Goal: Information Seeking & Learning: Learn about a topic

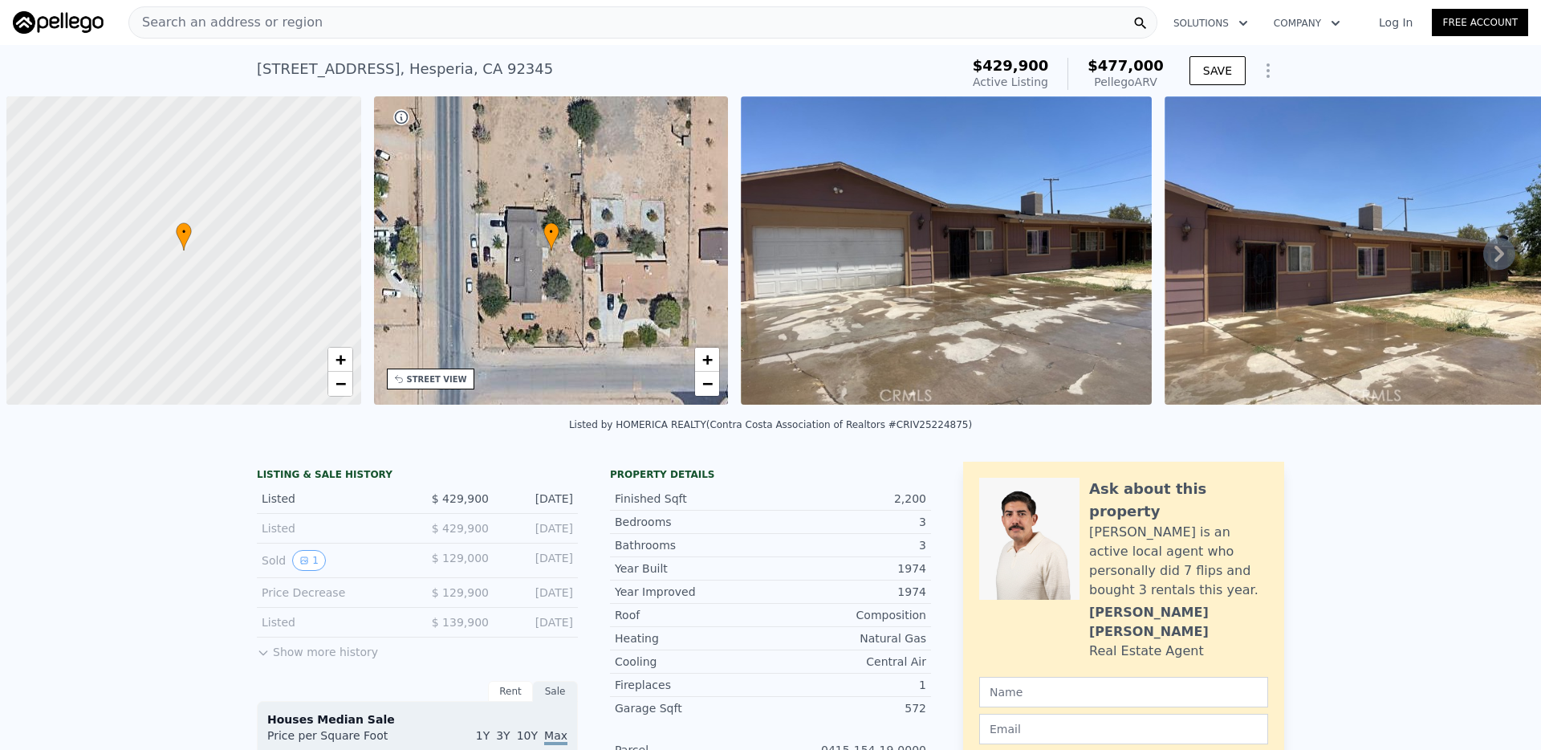
scroll to position [0, 6]
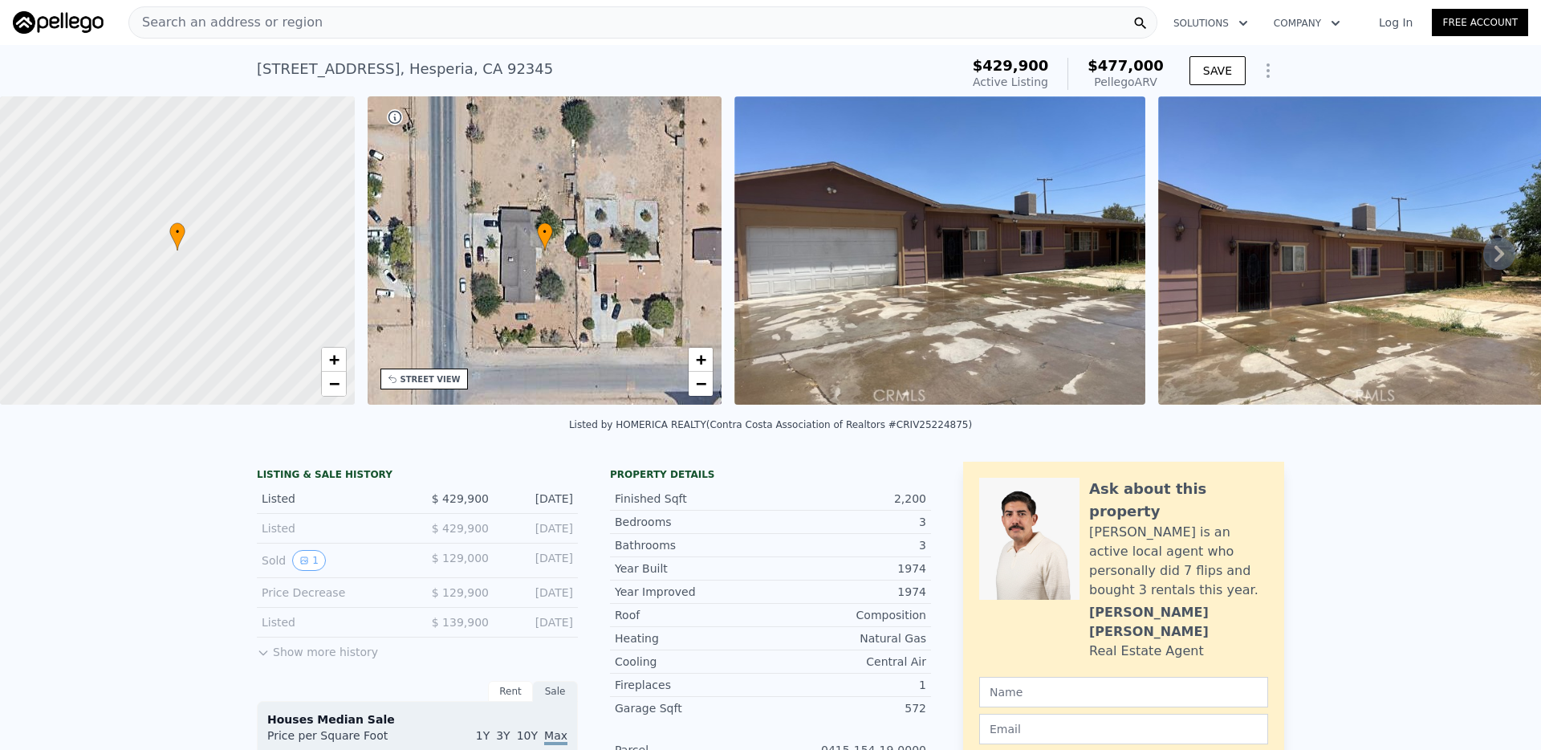
click at [455, 24] on div "Search an address or region" at bounding box center [642, 22] width 1029 height 32
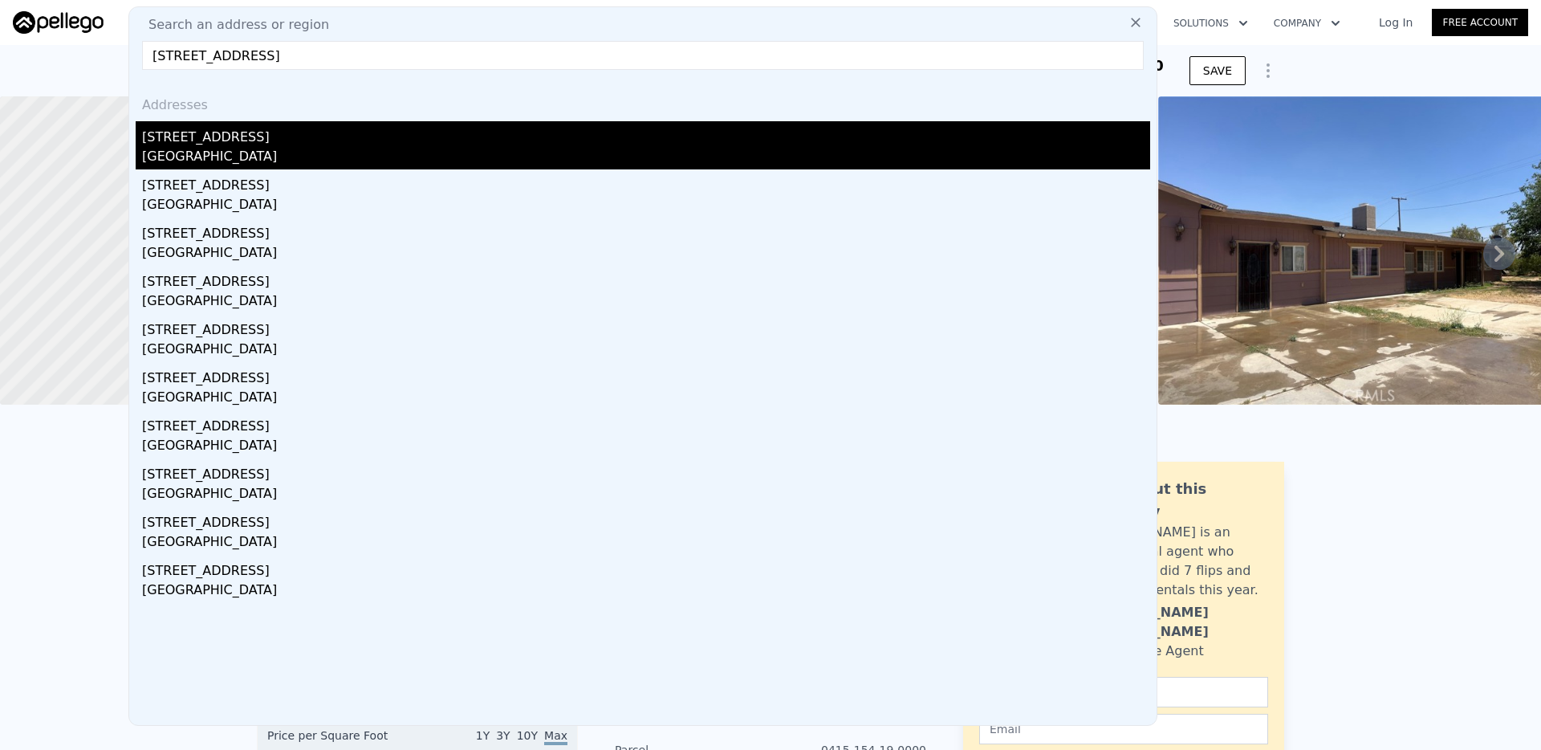
type input "[STREET_ADDRESS]"
click at [255, 144] on div "[STREET_ADDRESS]" at bounding box center [646, 134] width 1008 height 26
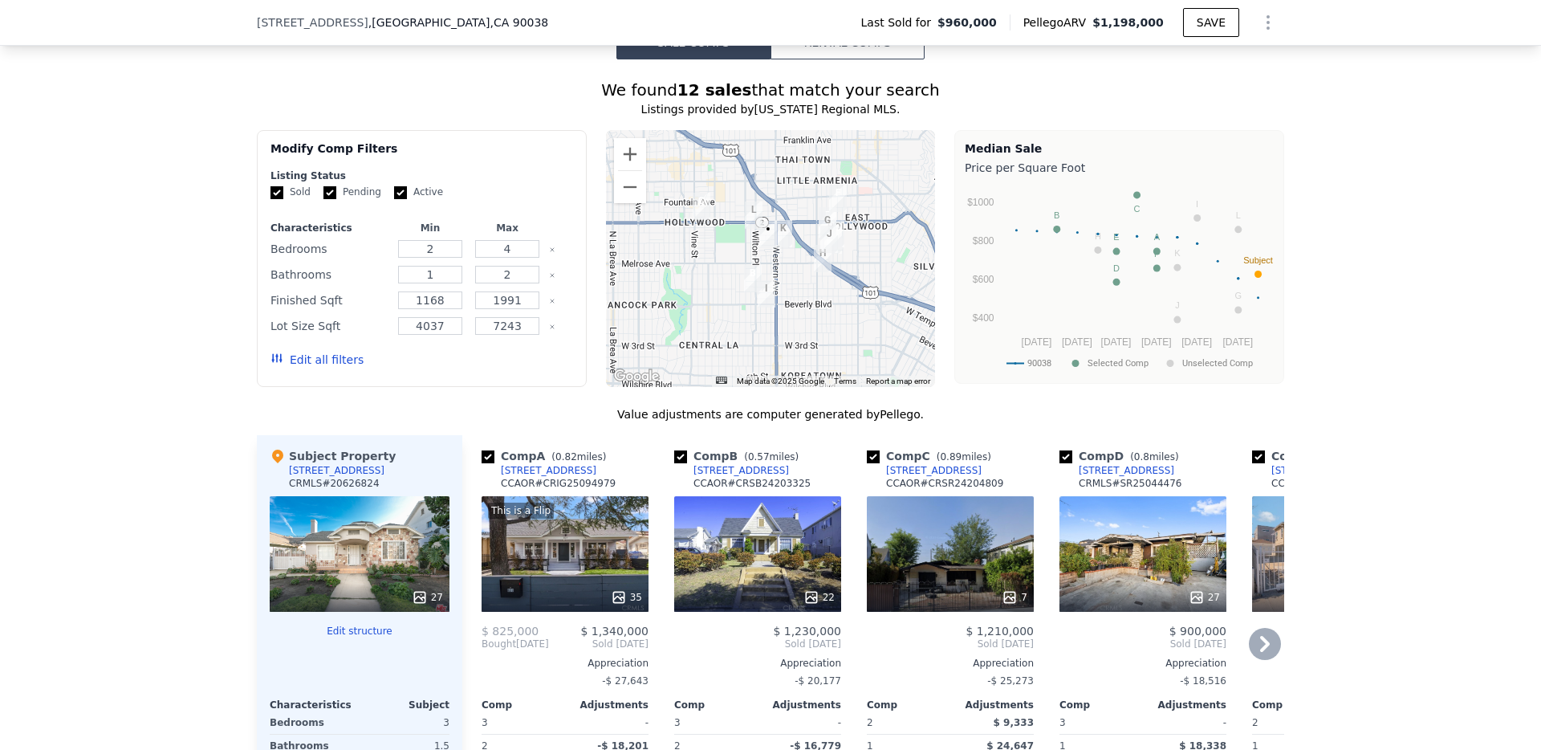
scroll to position [1324, 0]
click at [625, 156] on button "Zoom in" at bounding box center [630, 155] width 32 height 32
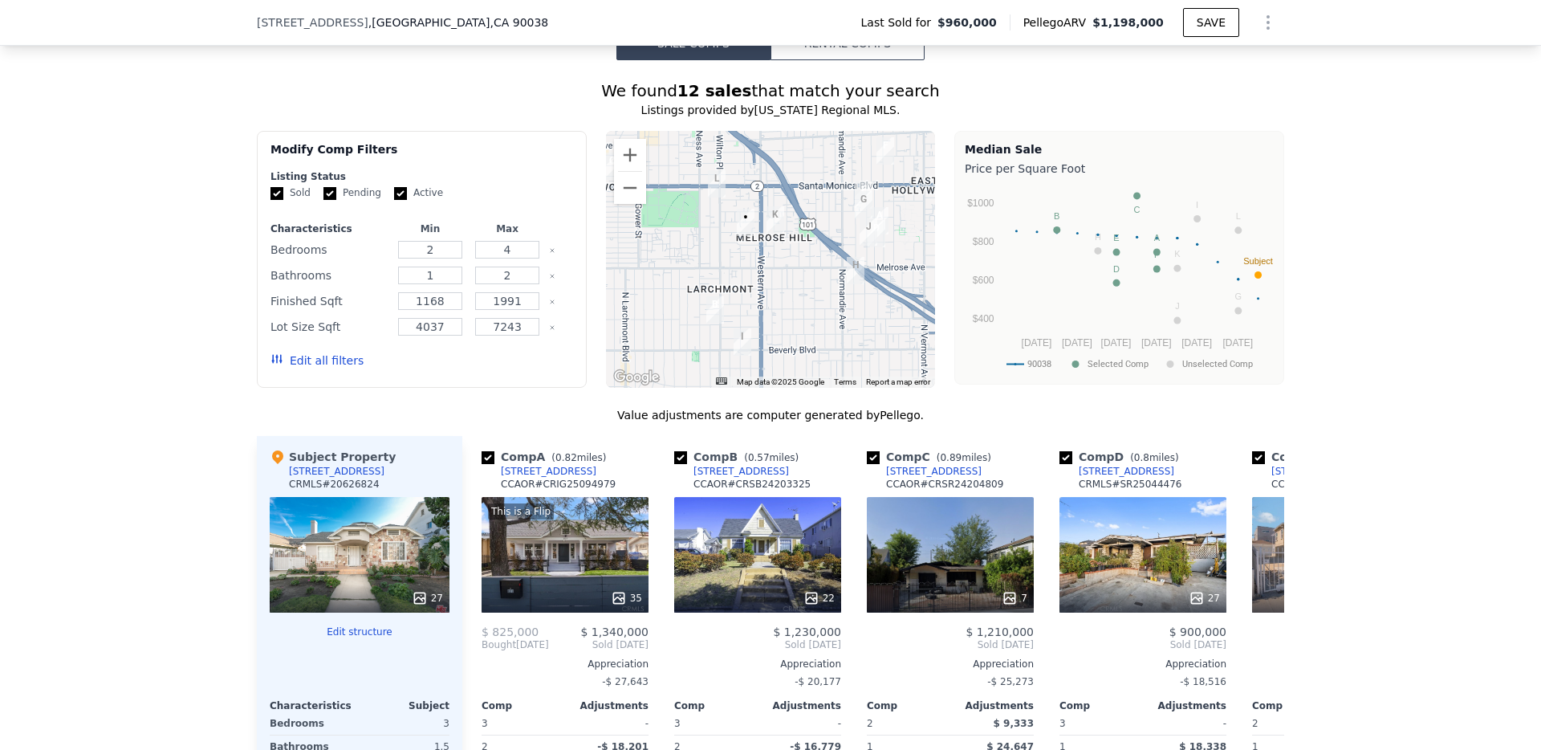
drag, startPoint x: 844, startPoint y: 318, endPoint x: 821, endPoint y: 318, distance: 22.5
click at [821, 317] on div at bounding box center [771, 259] width 330 height 257
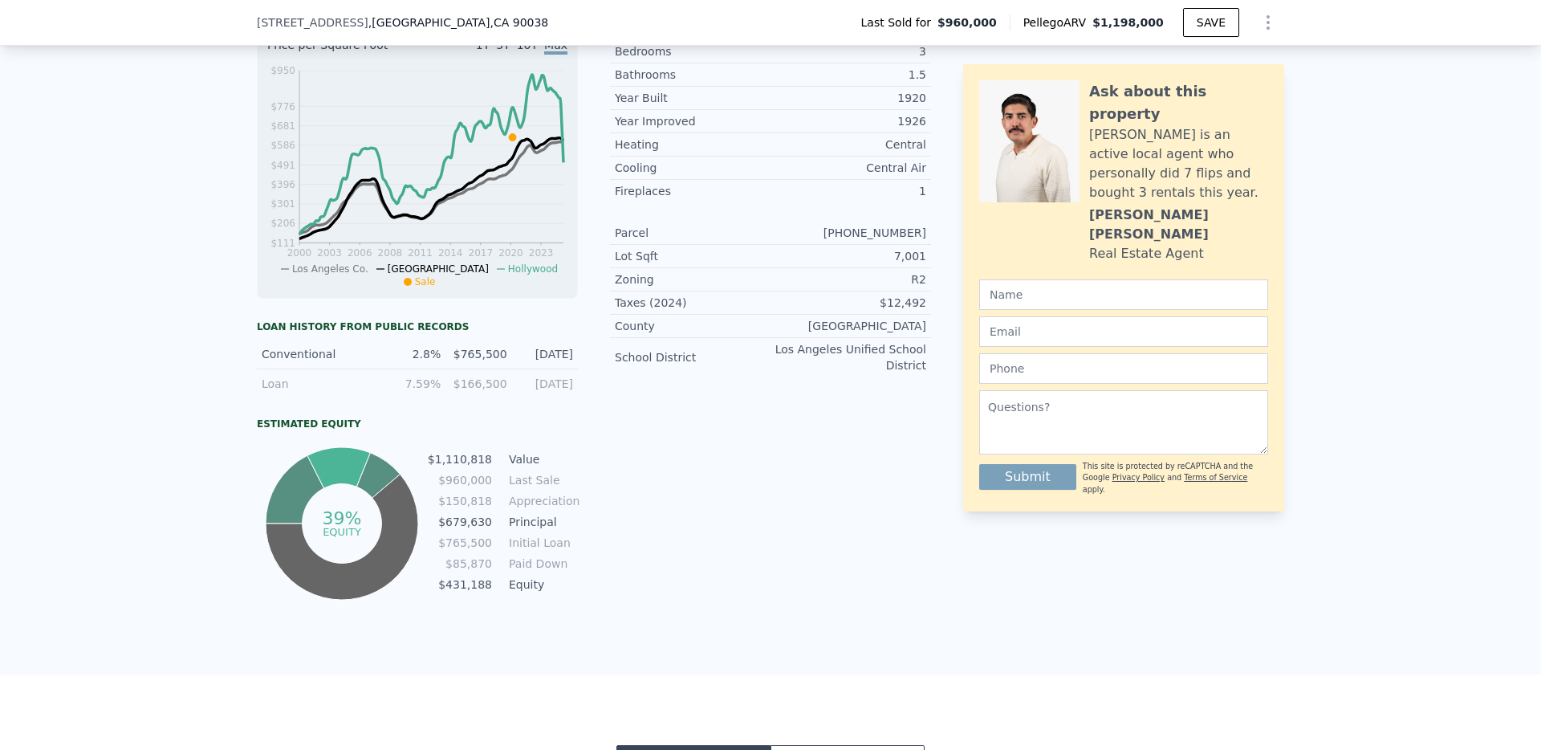
scroll to position [348, 0]
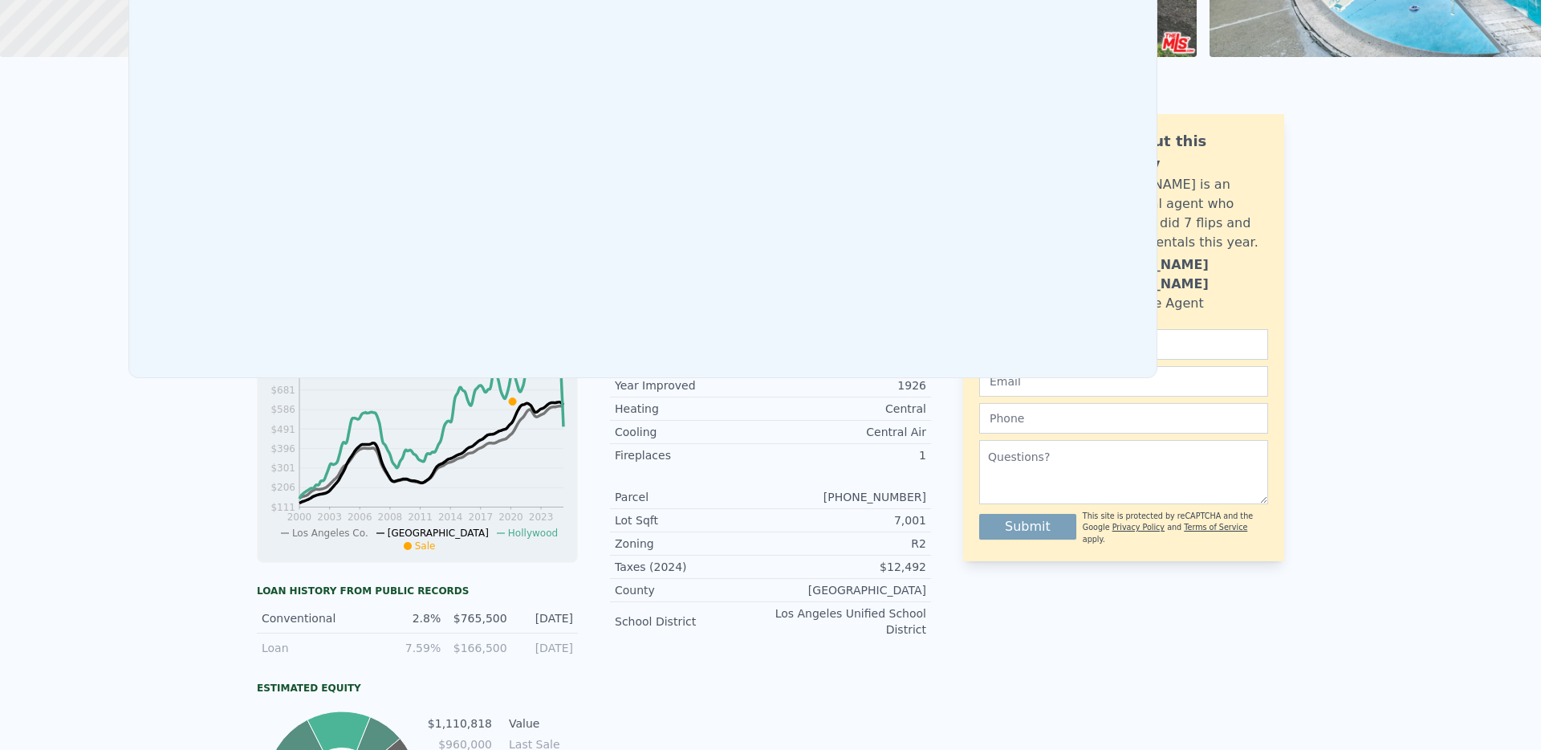
scroll to position [0, 0]
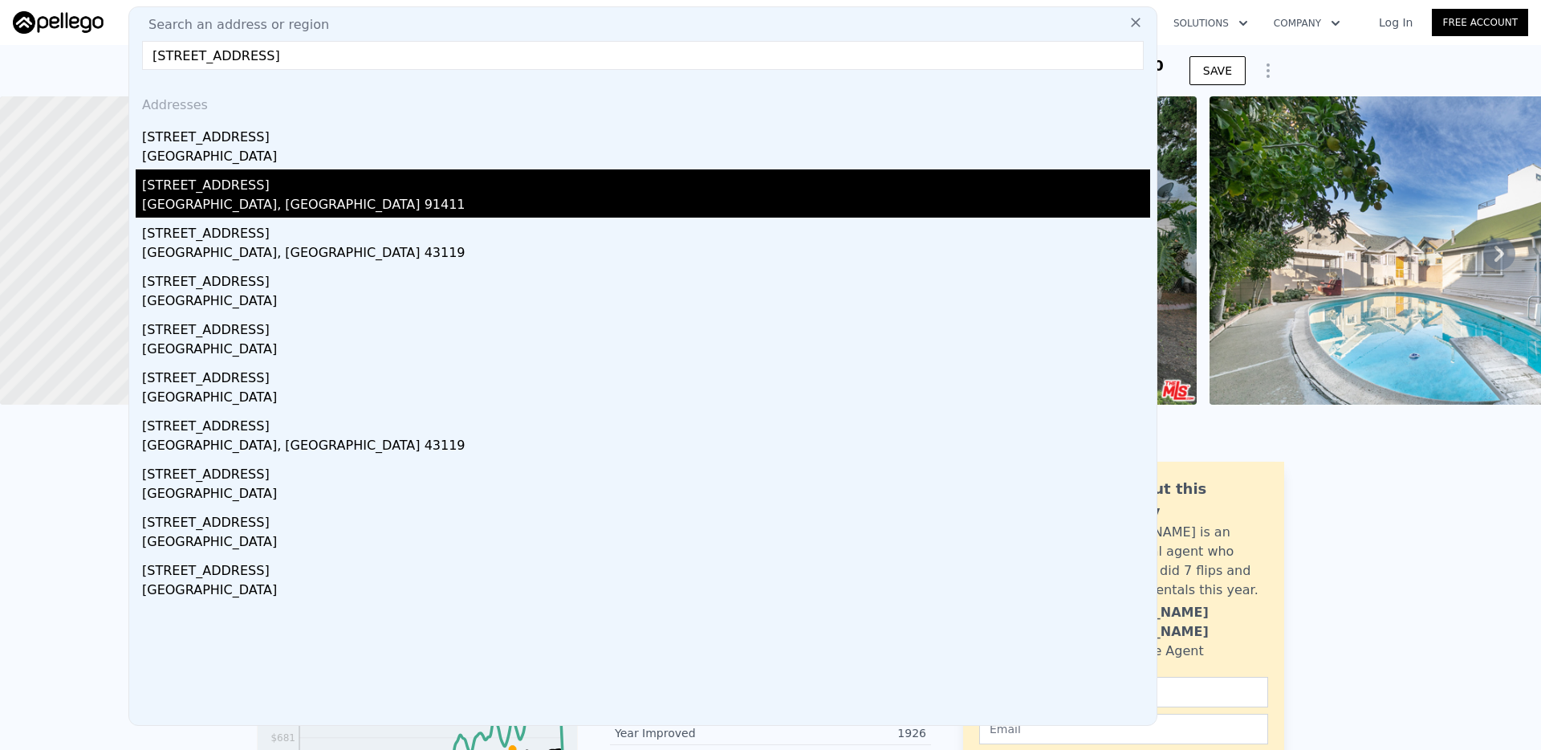
type input "[STREET_ADDRESS]"
click at [265, 199] on div "[GEOGRAPHIC_DATA], [GEOGRAPHIC_DATA] 91411" at bounding box center [646, 206] width 1008 height 22
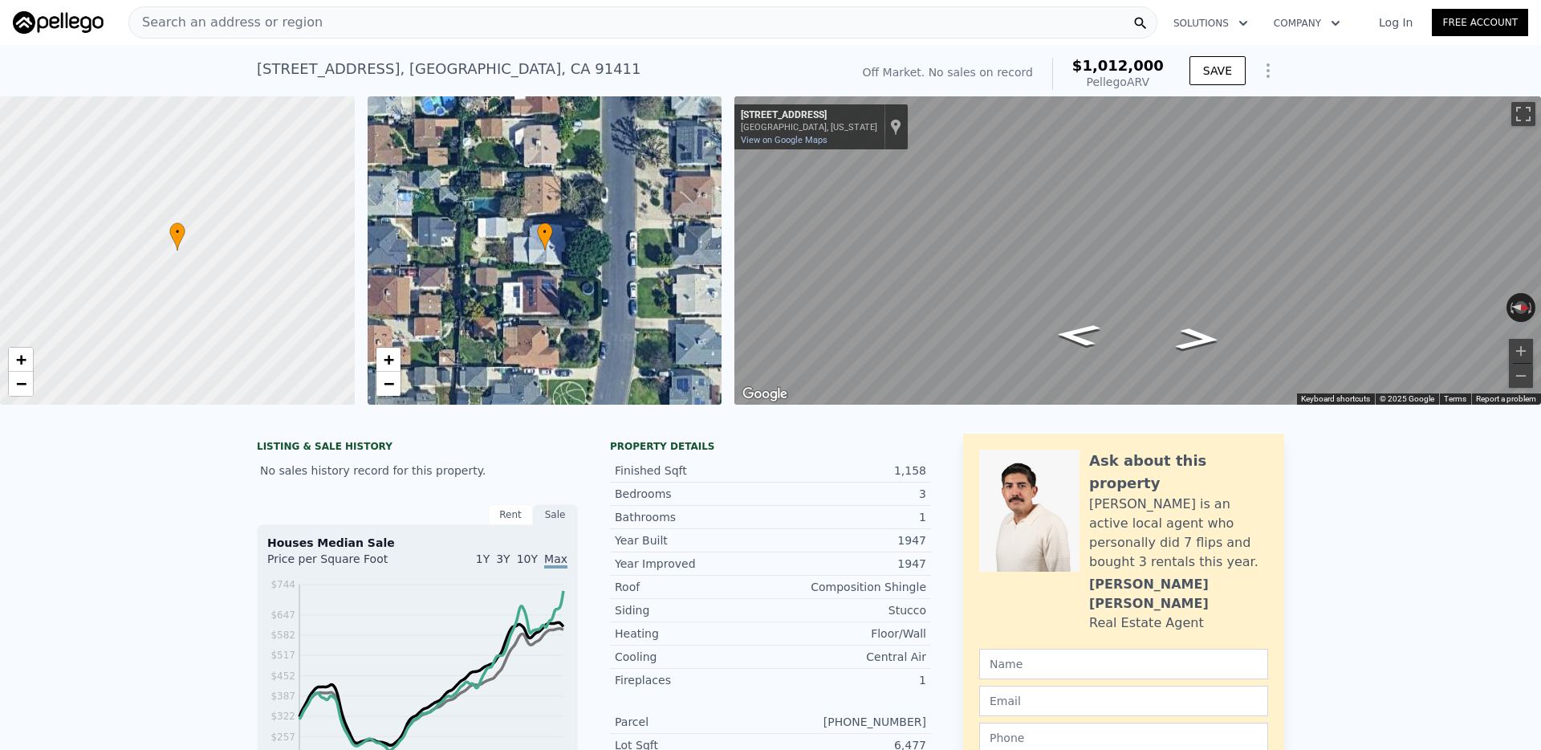
click at [604, 26] on div "Search an address or region" at bounding box center [642, 22] width 1029 height 32
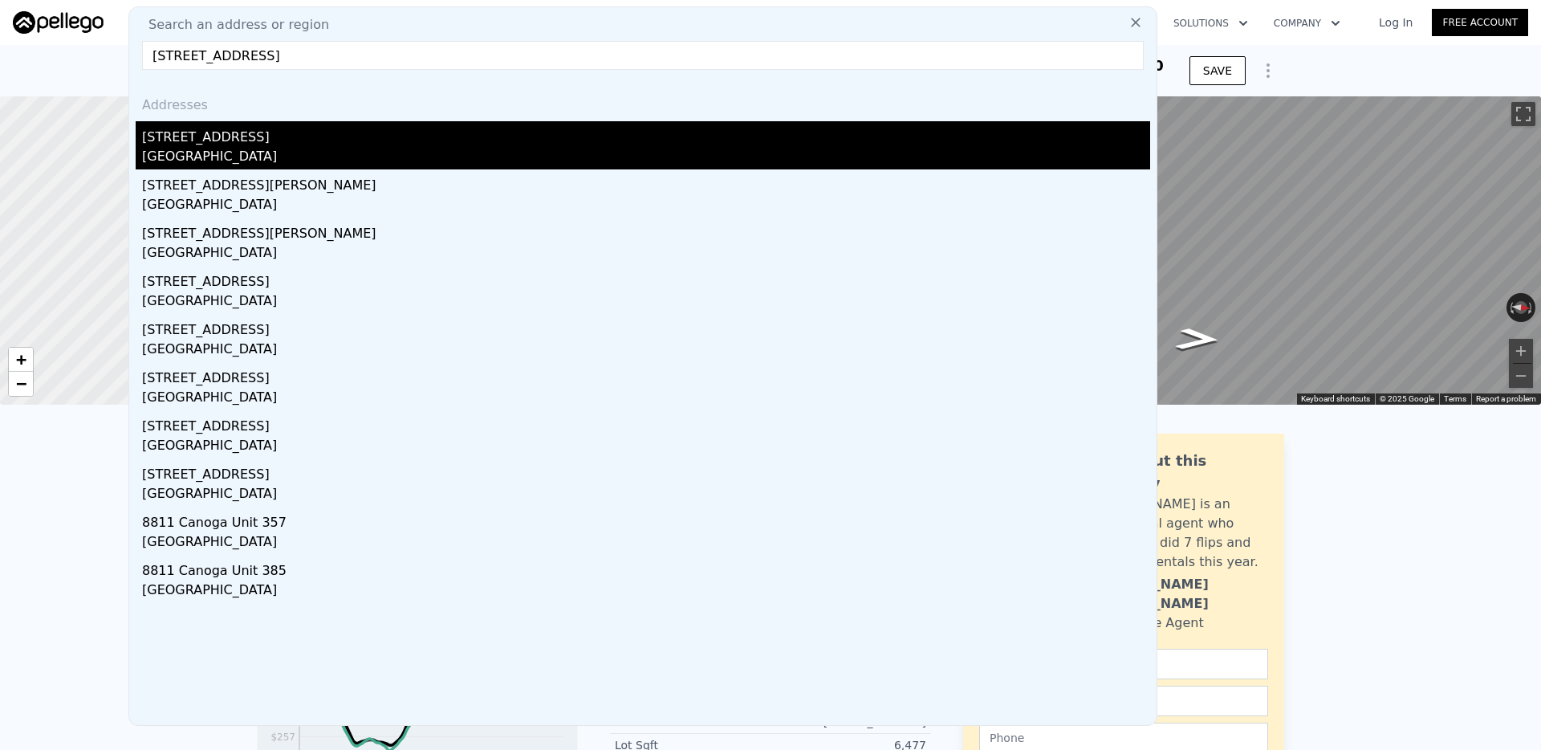
type input "[STREET_ADDRESS]"
click at [381, 131] on div "[STREET_ADDRESS]" at bounding box center [646, 134] width 1008 height 26
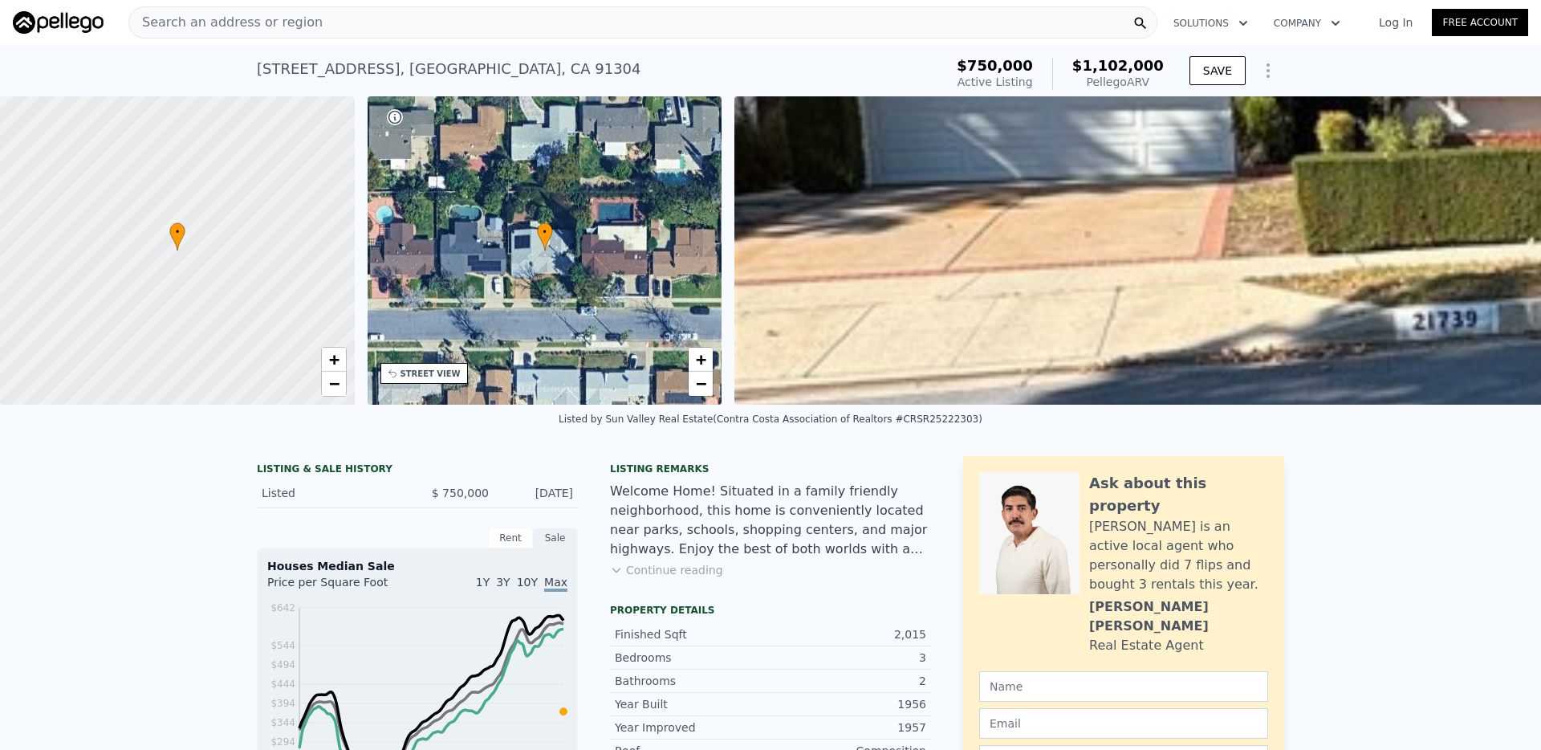
click at [655, 23] on div "Search an address or region" at bounding box center [642, 22] width 1029 height 32
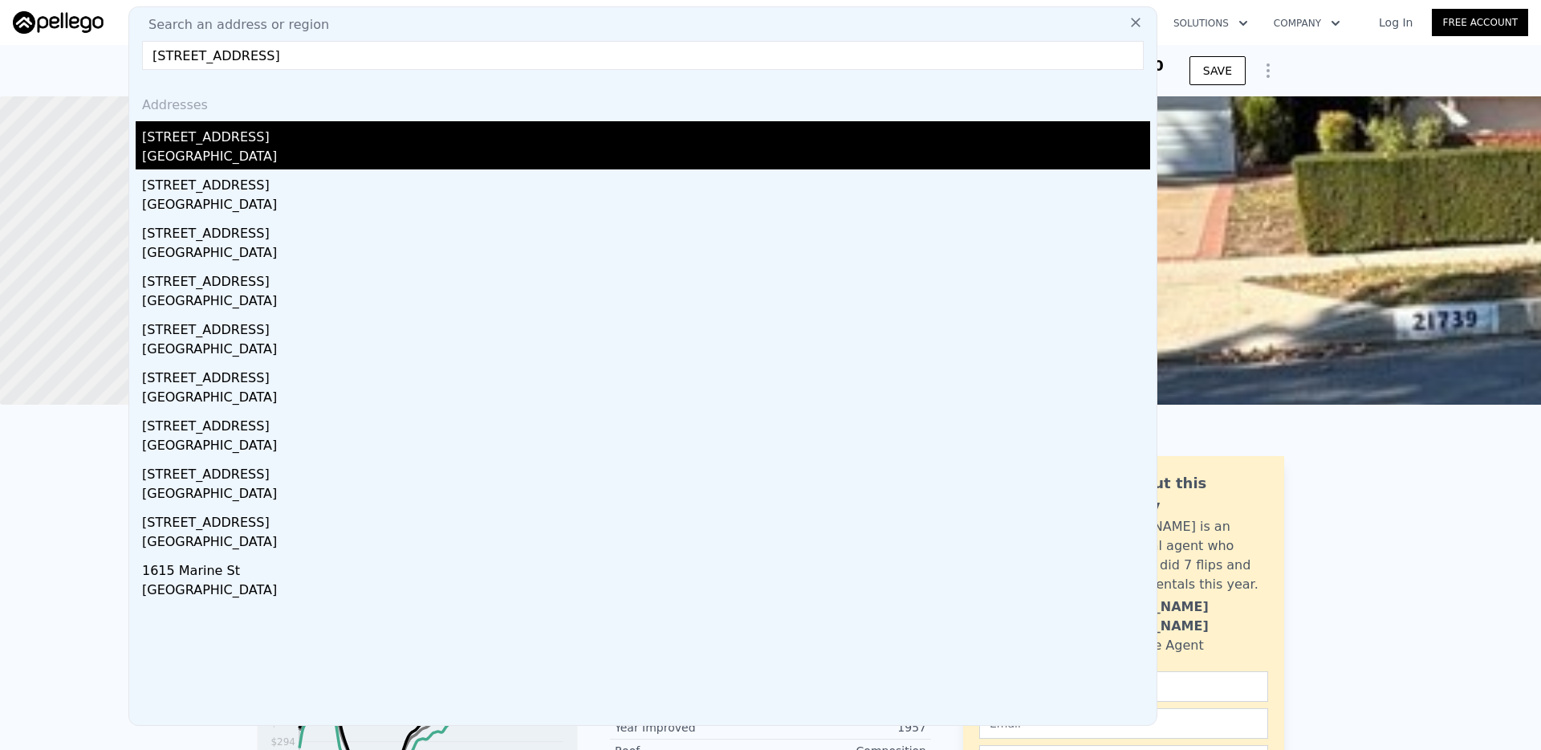
type input "[STREET_ADDRESS]"
drag, startPoint x: 272, startPoint y: 144, endPoint x: 314, endPoint y: 151, distance: 42.4
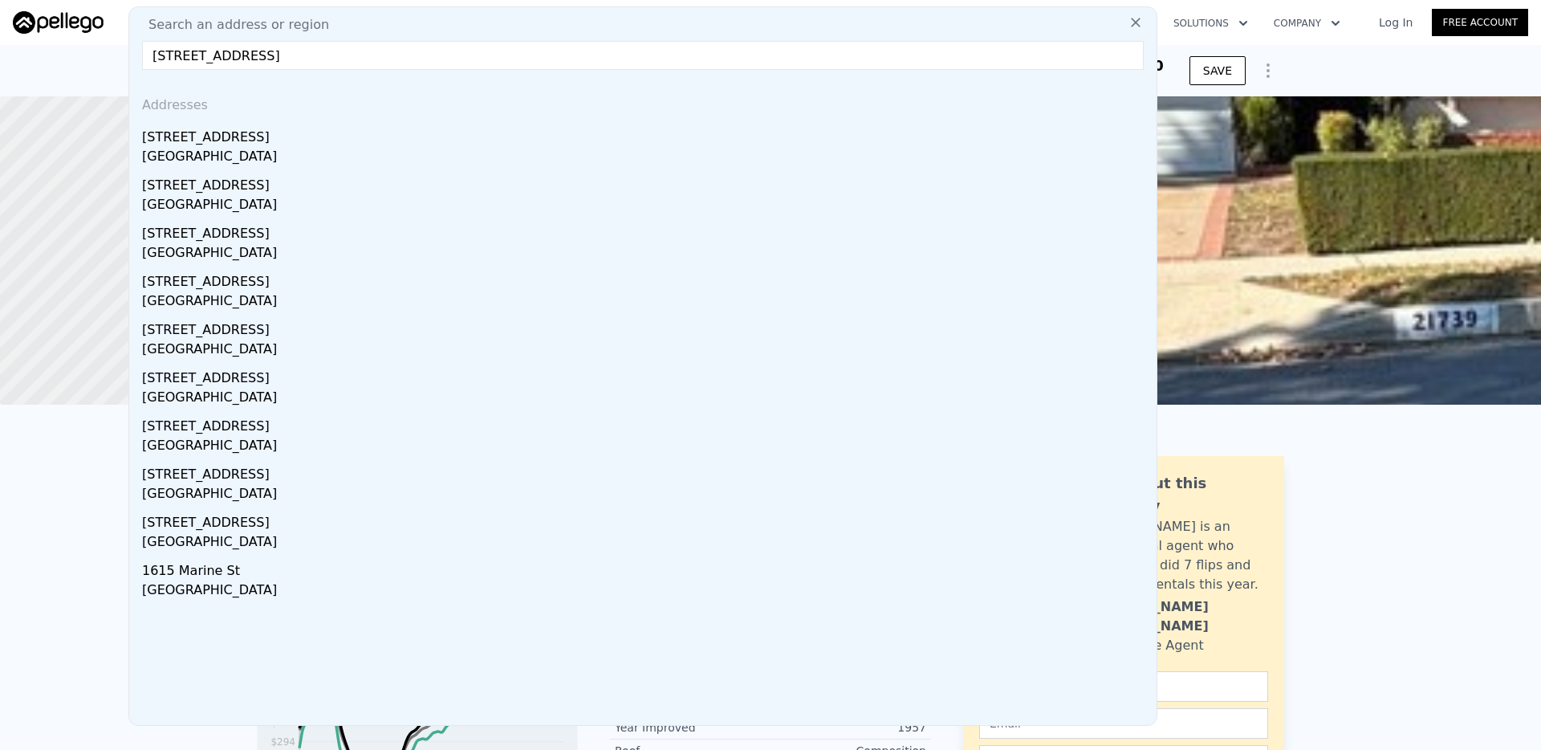
click at [271, 144] on div "[STREET_ADDRESS]" at bounding box center [646, 134] width 1008 height 26
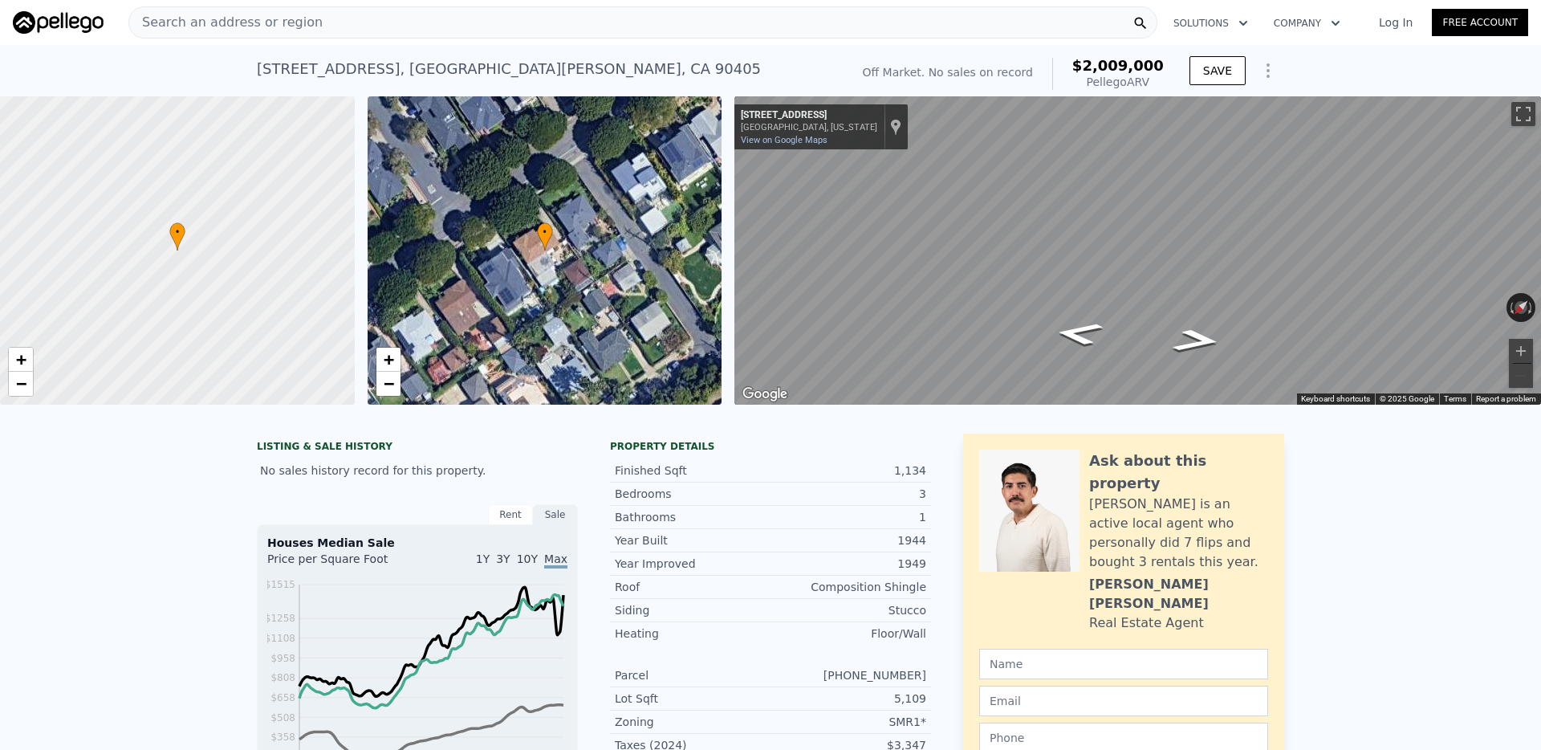
click at [541, 26] on div "Search an address or region" at bounding box center [642, 22] width 1029 height 32
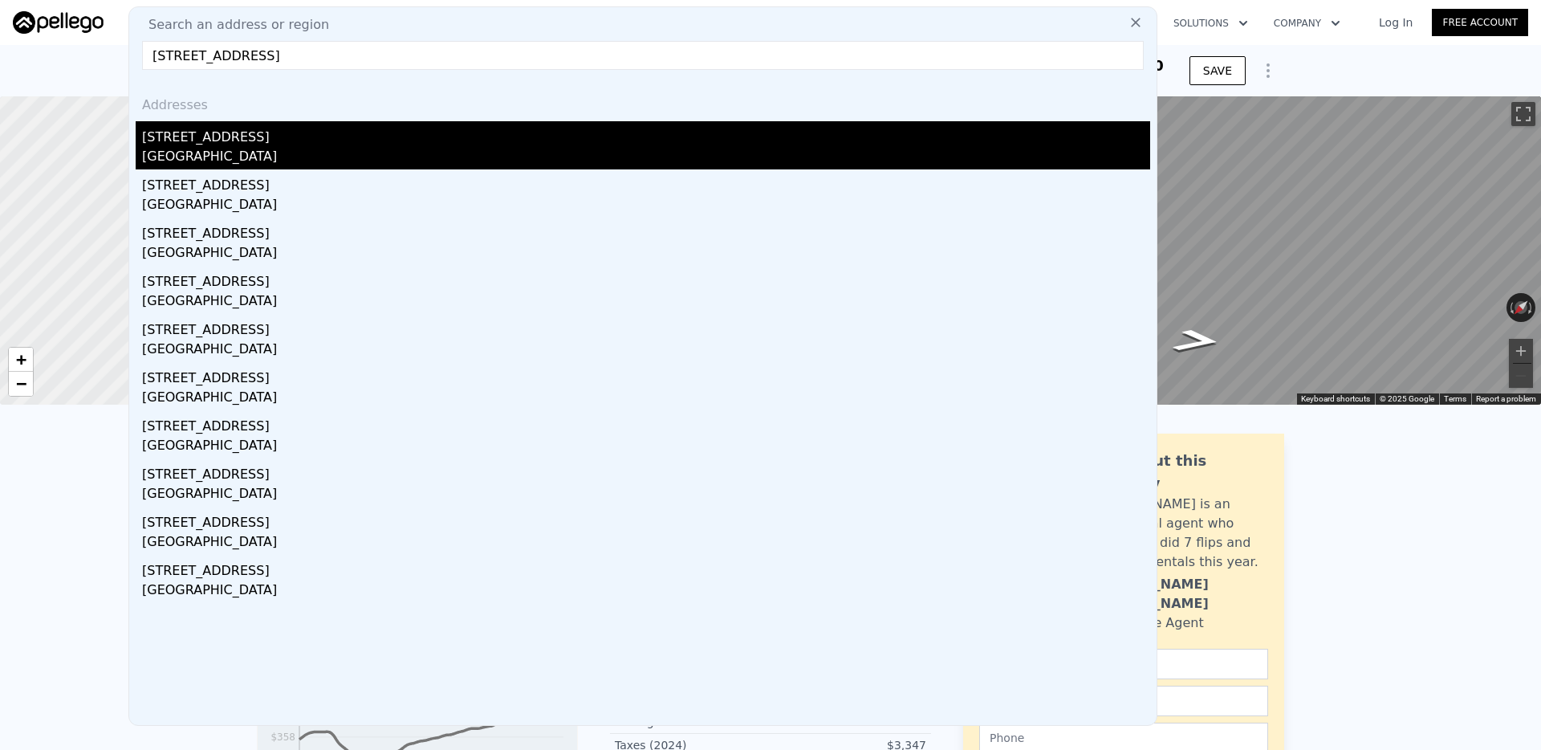
type input "[STREET_ADDRESS]"
click at [236, 147] on div "[GEOGRAPHIC_DATA]" at bounding box center [646, 158] width 1008 height 22
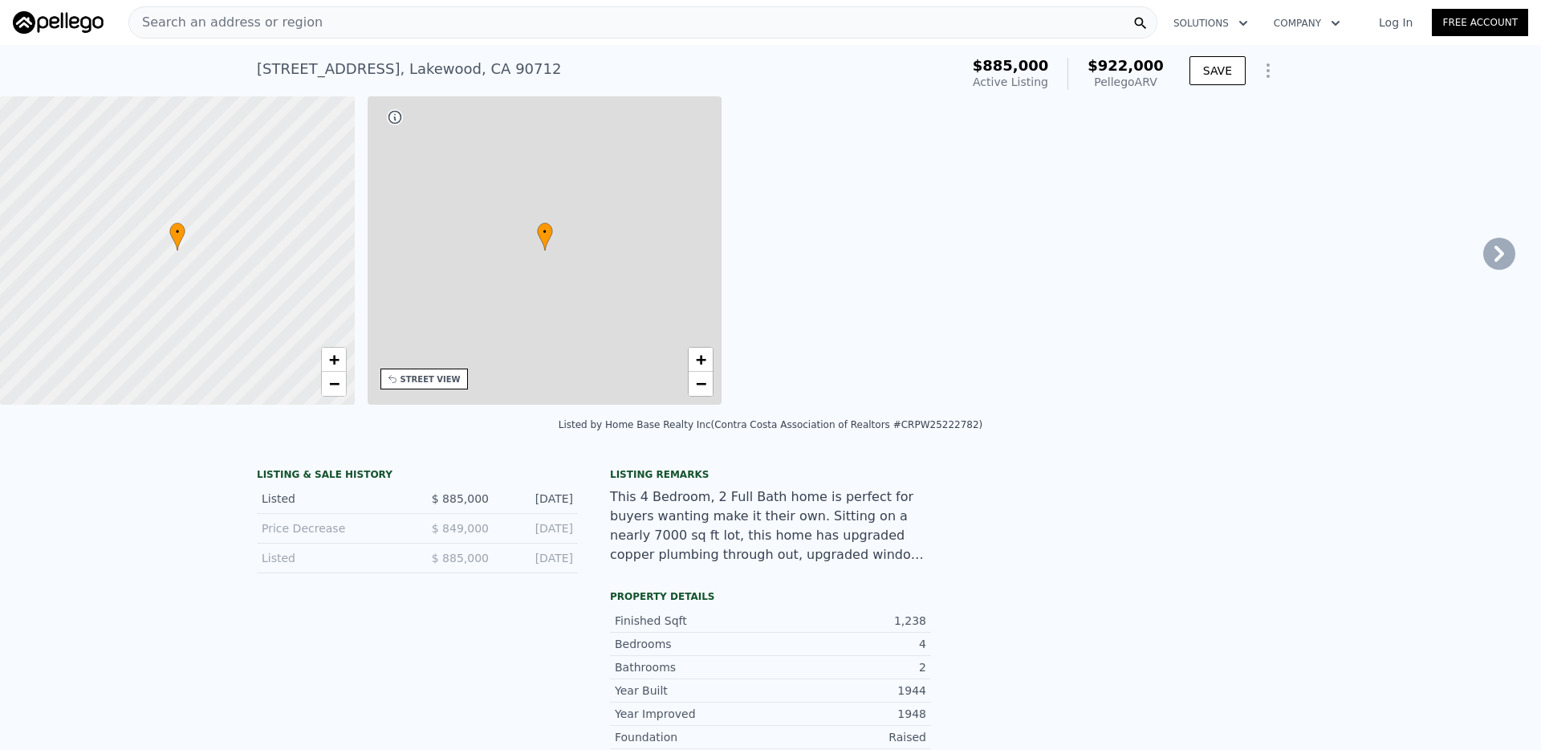
type input "4"
type input "2"
type input "910"
type input "1625"
type input "5378"
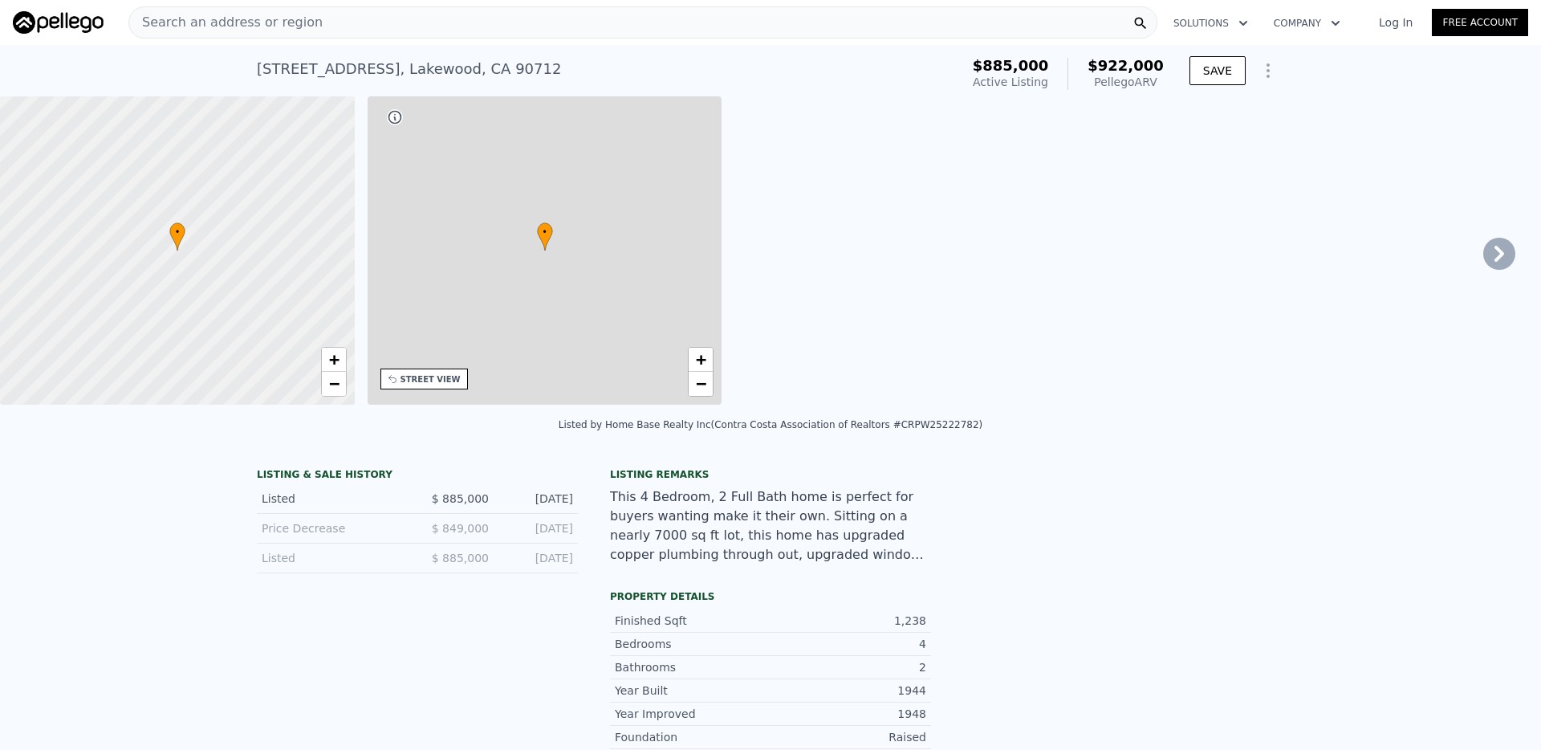
type input "6964"
type input "$ 922,000"
type input "6"
type input "-$ 34,329"
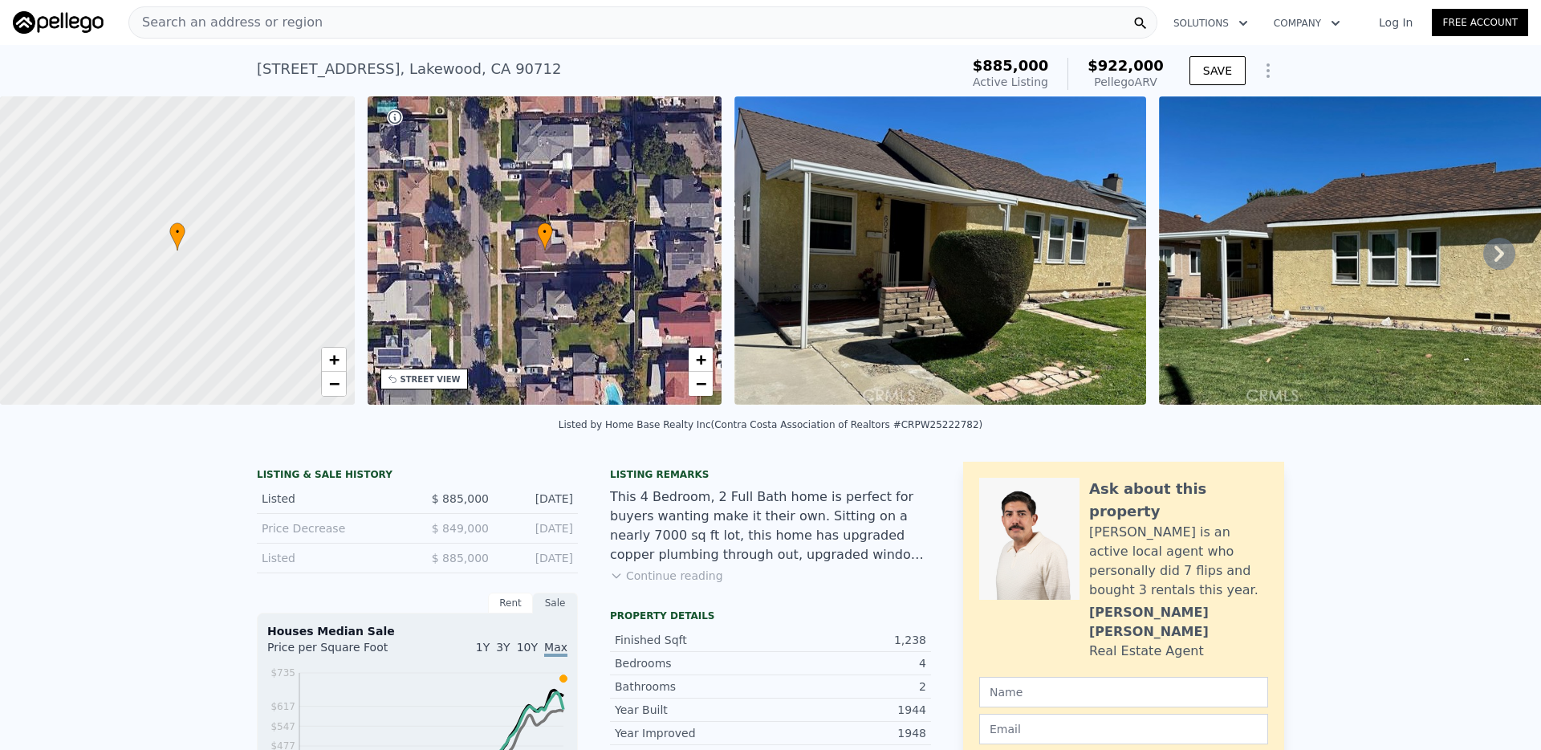
click at [620, 31] on div "Search an address or region" at bounding box center [642, 22] width 1029 height 32
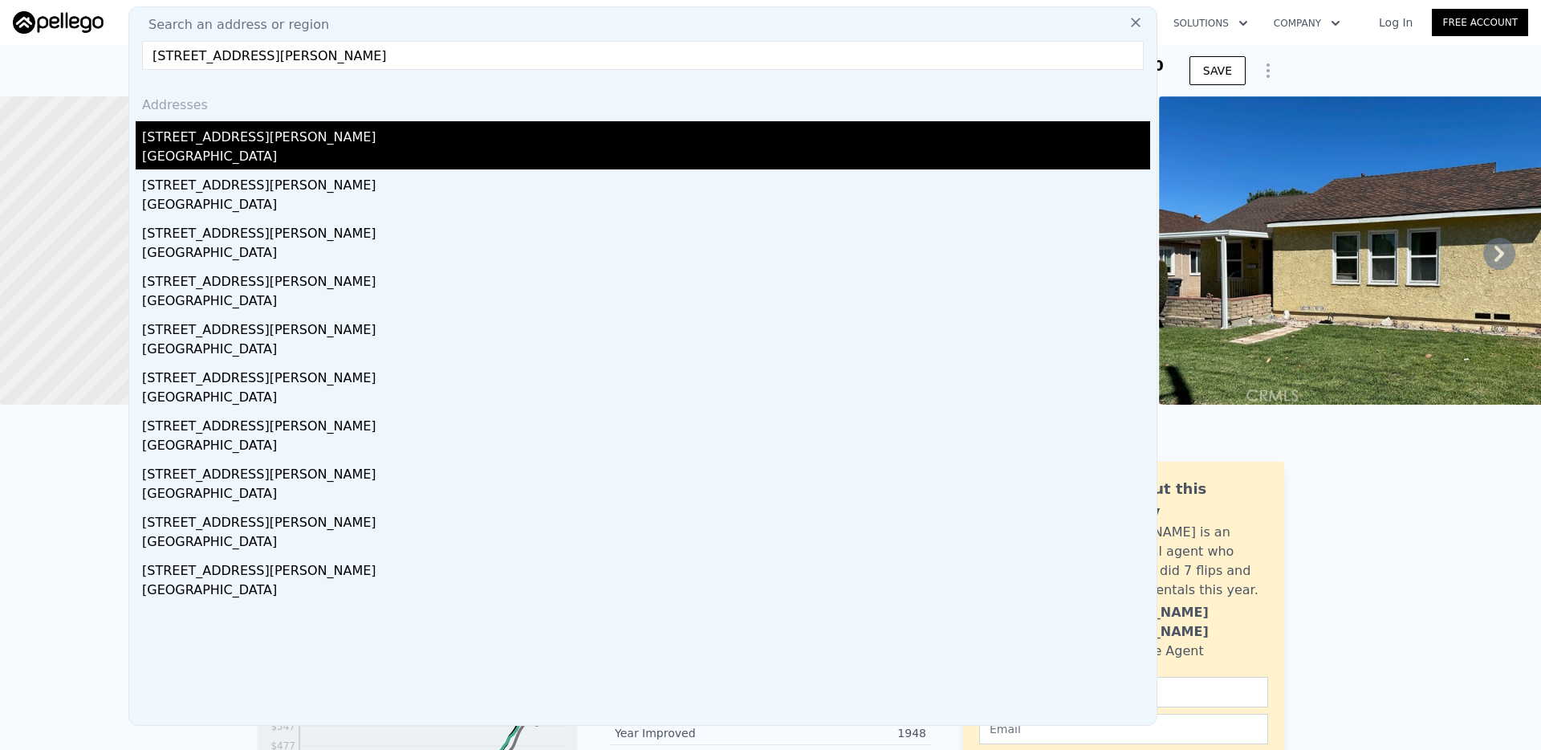
type input "[STREET_ADDRESS][PERSON_NAME]"
click at [266, 141] on div "[STREET_ADDRESS][PERSON_NAME]" at bounding box center [646, 134] width 1008 height 26
